Goal: Task Accomplishment & Management: Complete application form

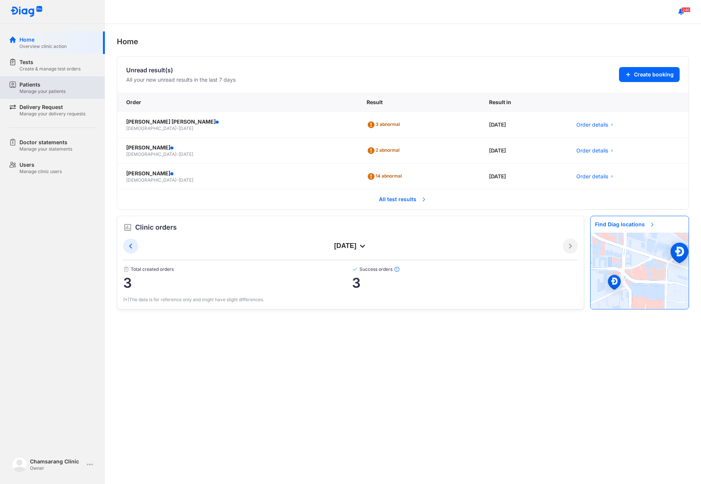
click at [49, 89] on div "Manage your patients" at bounding box center [42, 91] width 46 height 6
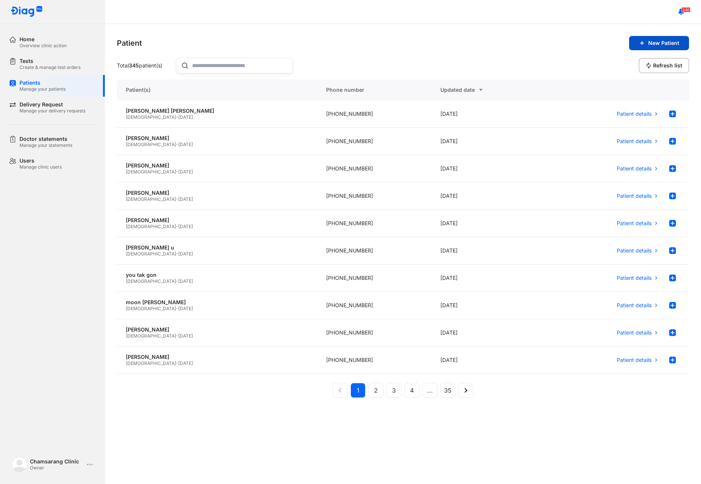
click at [675, 48] on button "New Patient" at bounding box center [659, 43] width 60 height 14
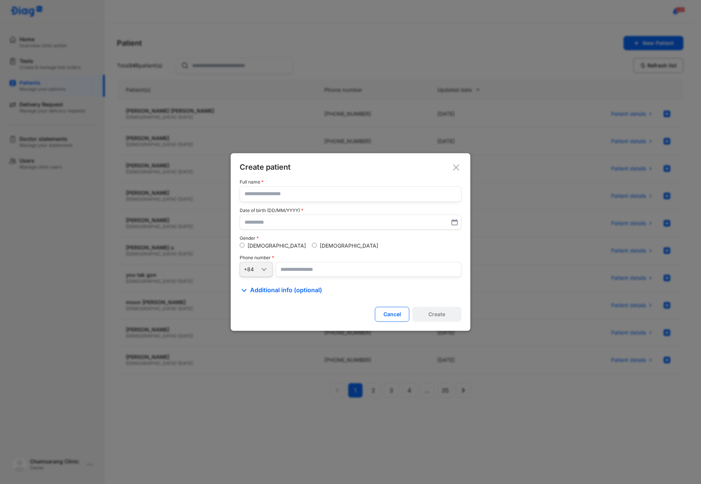
click at [267, 197] on input "text" at bounding box center [350, 193] width 212 height 15
type input "**********"
click at [305, 269] on input "number" at bounding box center [369, 269] width 186 height 15
type input "**********"
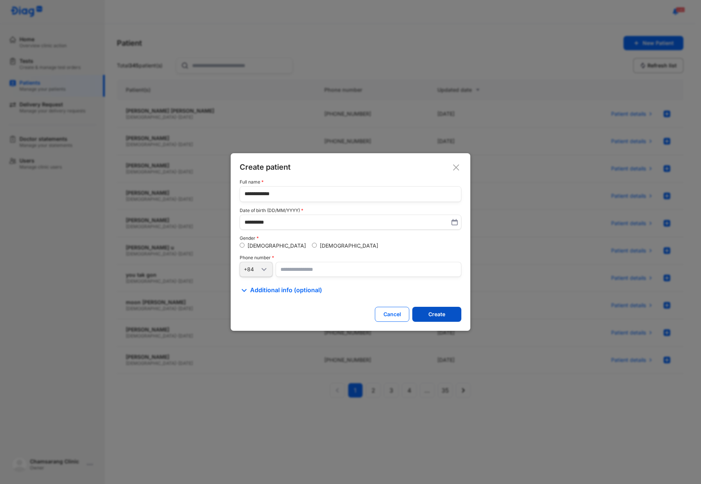
click at [444, 313] on div "Create" at bounding box center [436, 314] width 17 height 7
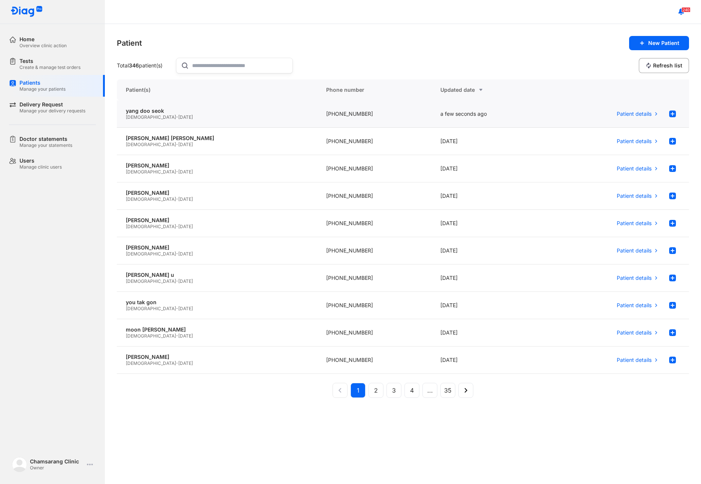
click at [327, 109] on div "[PHONE_NUMBER]" at bounding box center [374, 113] width 115 height 27
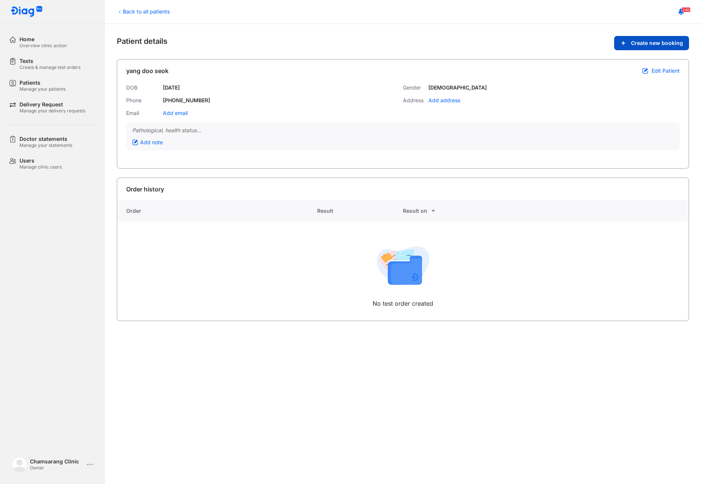
click at [650, 48] on button "Create new booking" at bounding box center [651, 43] width 75 height 14
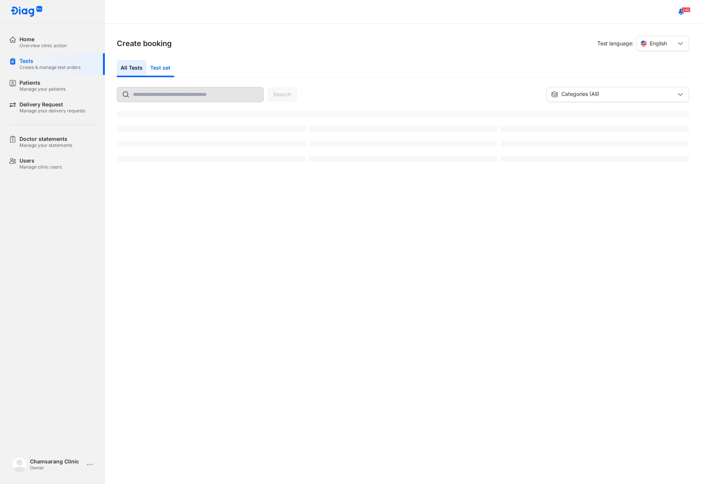
drag, startPoint x: 161, startPoint y: 67, endPoint x: 165, endPoint y: 67, distance: 4.1
click at [161, 67] on div "Test set" at bounding box center [160, 68] width 28 height 17
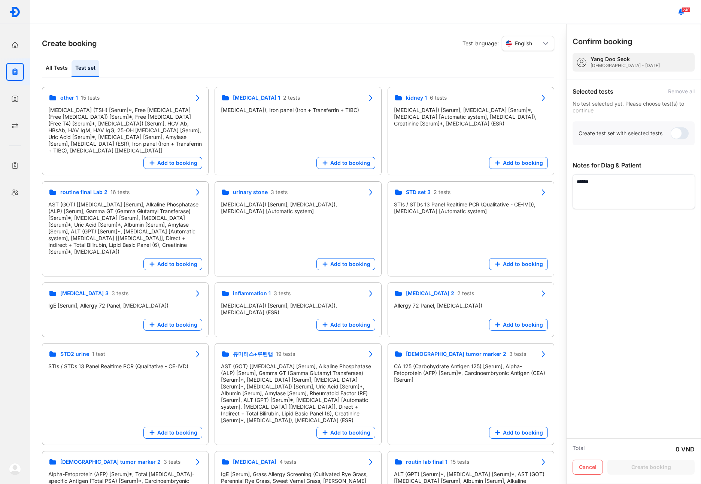
click at [167, 68] on div "All Tests Test set" at bounding box center [298, 69] width 512 height 18
click at [171, 261] on span "Add to booking" at bounding box center [177, 264] width 40 height 7
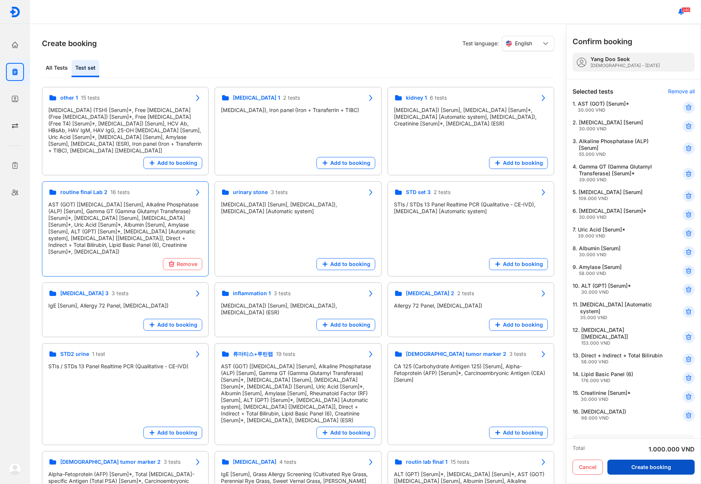
click at [678, 466] on button "Create booking" at bounding box center [650, 466] width 87 height 15
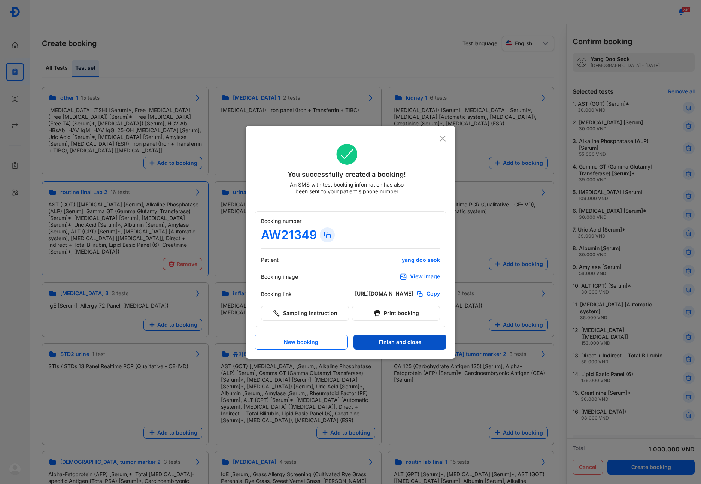
click at [393, 346] on button "Finish and close" at bounding box center [399, 341] width 93 height 15
